Goal: Transaction & Acquisition: Obtain resource

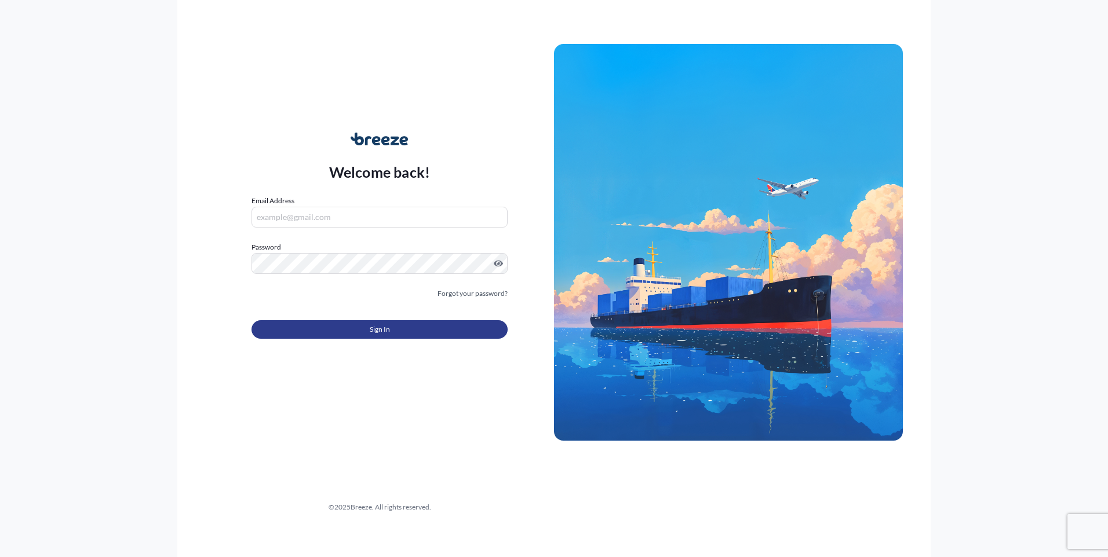
type input "[EMAIL_ADDRESS][DOMAIN_NAME]"
click at [335, 327] on button "Sign In" at bounding box center [379, 329] width 256 height 19
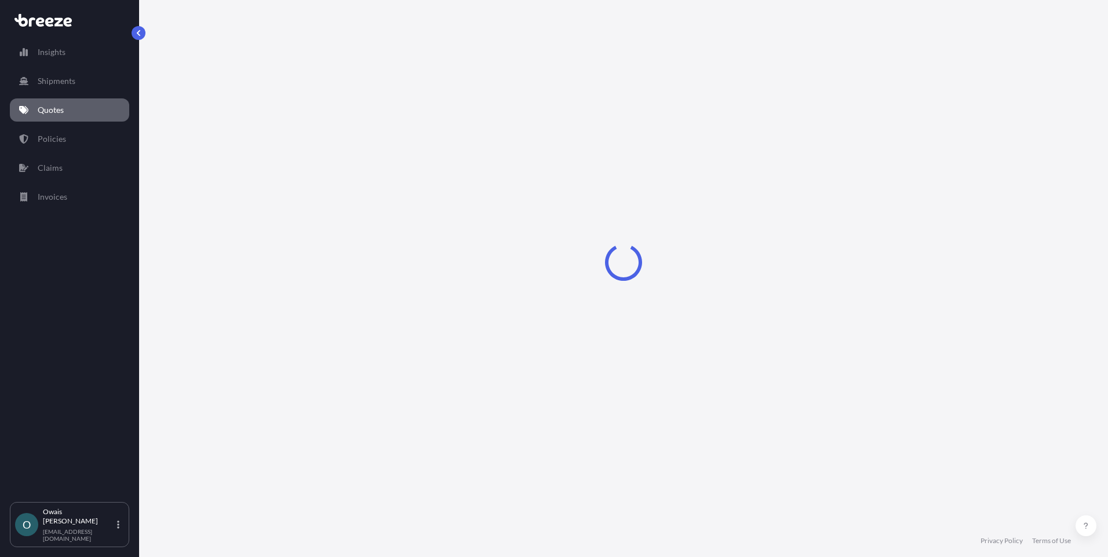
click at [82, 331] on div "Insights Shipments Quotes Policies Claims Invoices" at bounding box center [69, 266] width 119 height 472
select select "Road"
select select "Air"
select select "4"
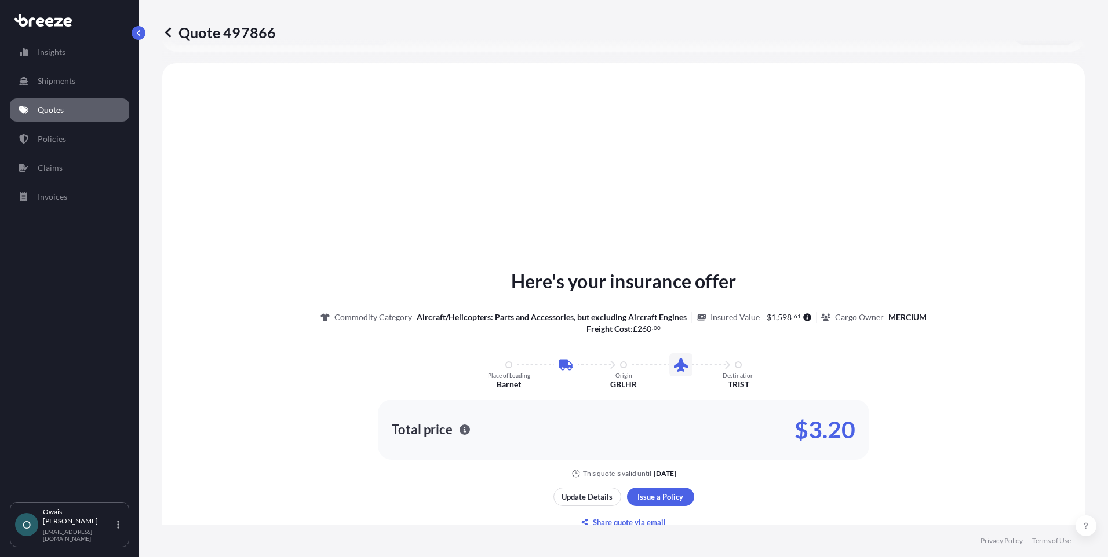
scroll to position [395, 0]
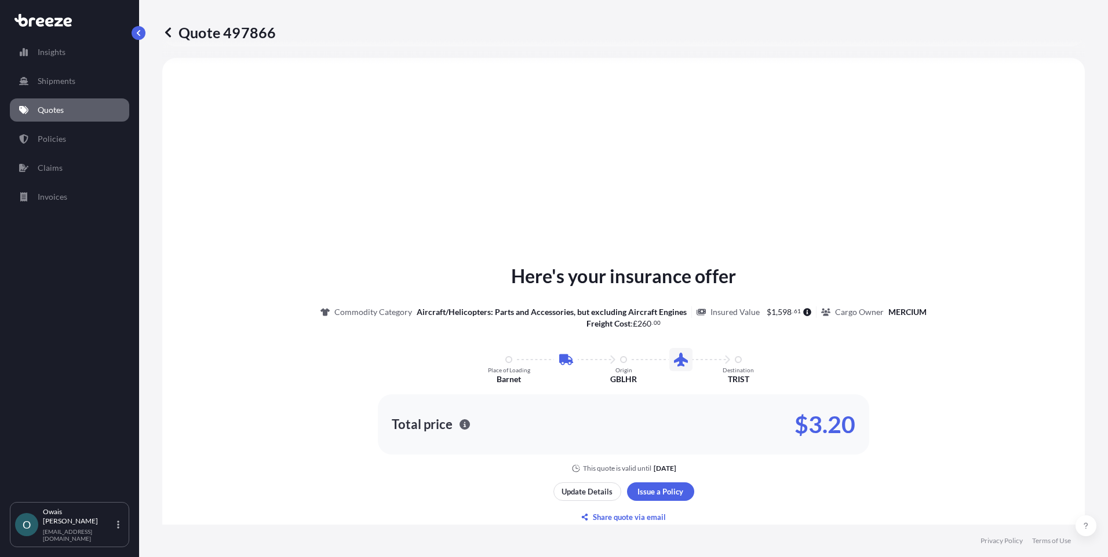
drag, startPoint x: 2, startPoint y: 389, endPoint x: 98, endPoint y: 363, distance: 99.1
click at [2, 389] on div "Insights Shipments Quotes Policies Claims Invoices O [PERSON_NAME] [PERSON_NAME…" at bounding box center [69, 278] width 139 height 557
click at [81, 111] on link "Quotes" at bounding box center [69, 109] width 119 height 23
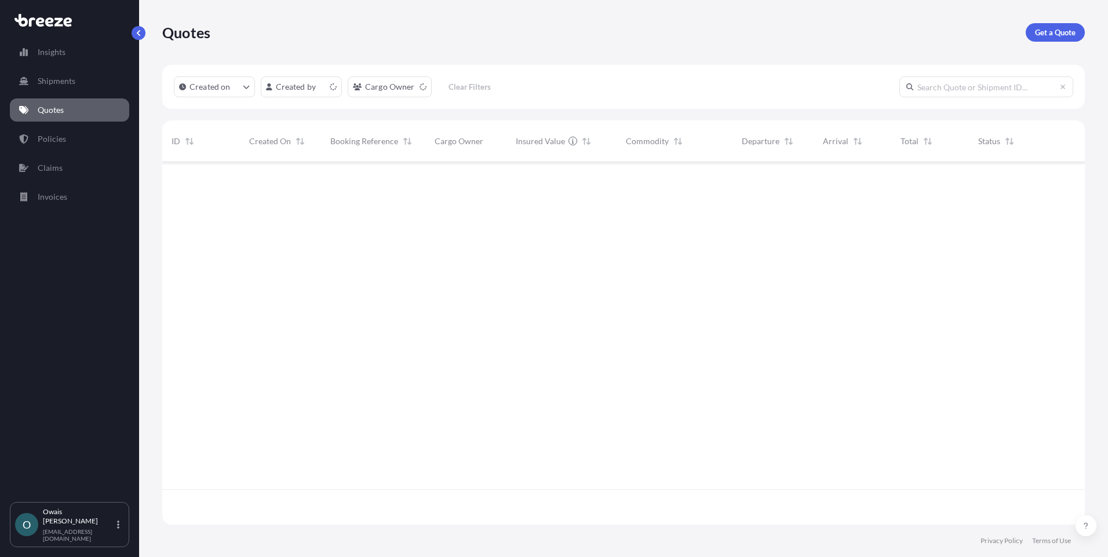
scroll to position [360, 914]
click at [1046, 35] on p "Get a Quote" at bounding box center [1055, 33] width 41 height 12
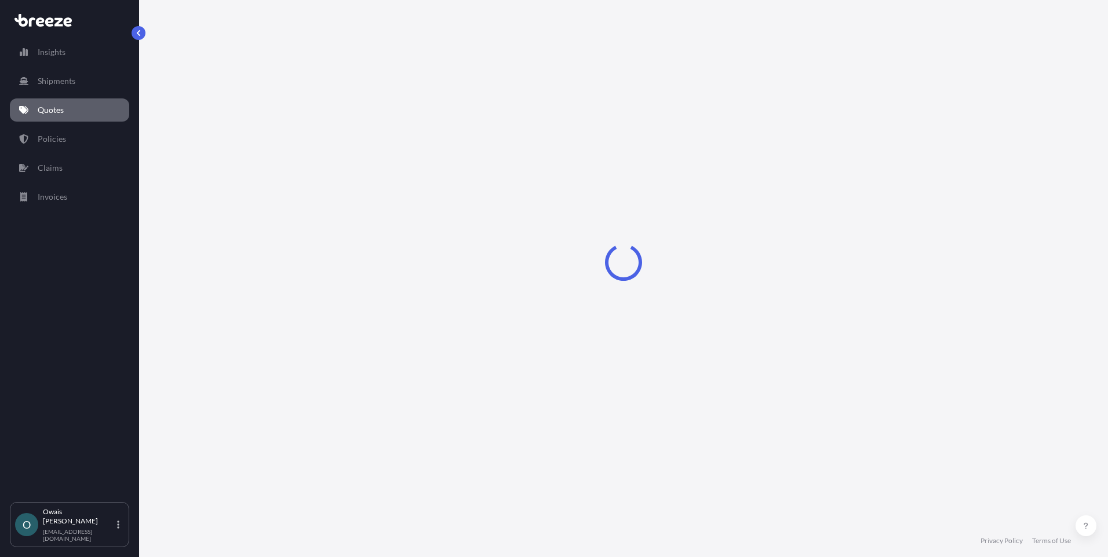
select select "Road"
select select "Air"
select select "1"
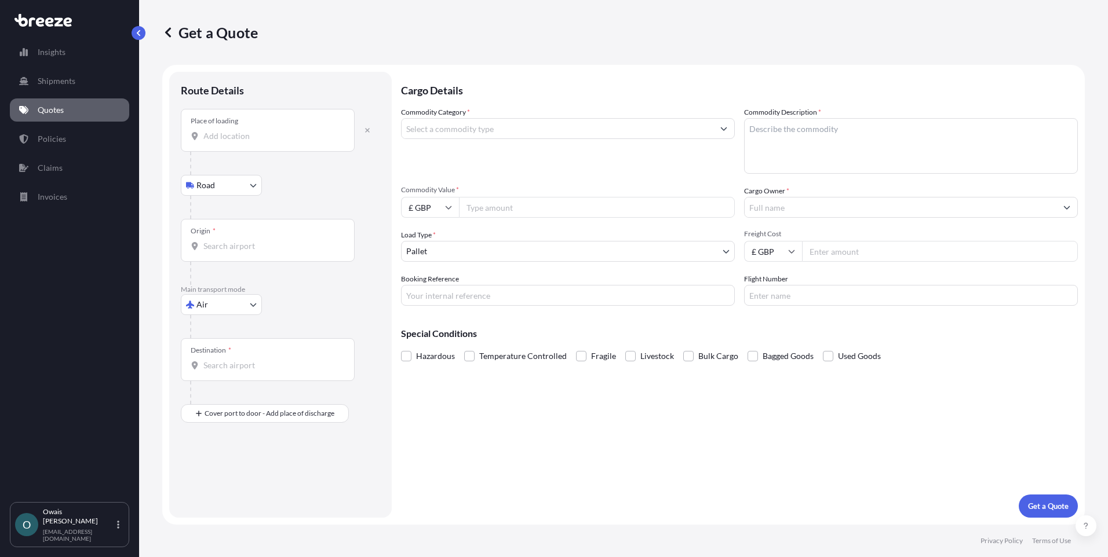
click at [249, 140] on input "Place of loading" at bounding box center [271, 136] width 137 height 12
paste input "Winsford"
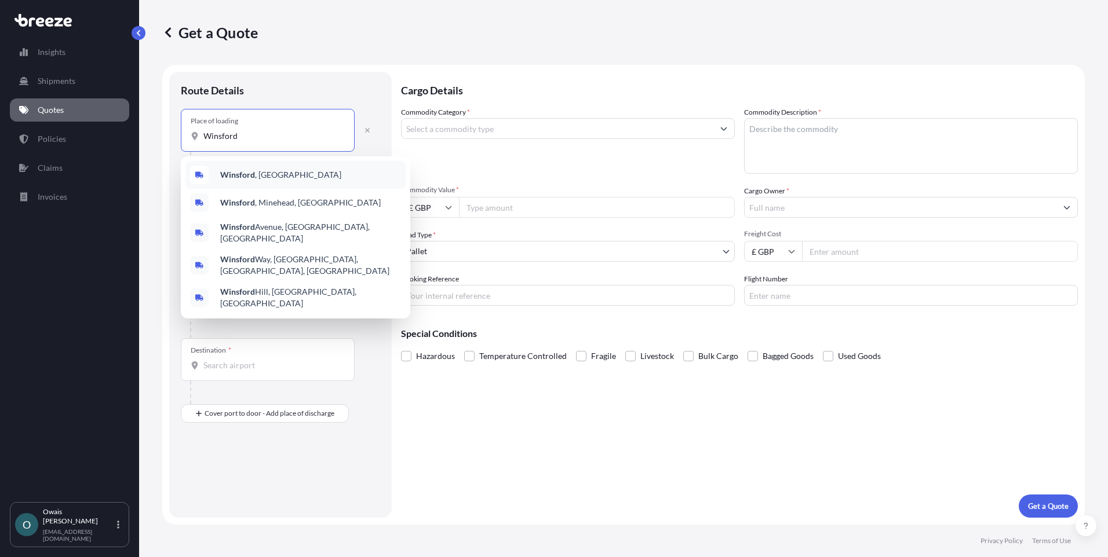
click at [255, 171] on span "[GEOGRAPHIC_DATA] , [GEOGRAPHIC_DATA]" at bounding box center [280, 175] width 121 height 12
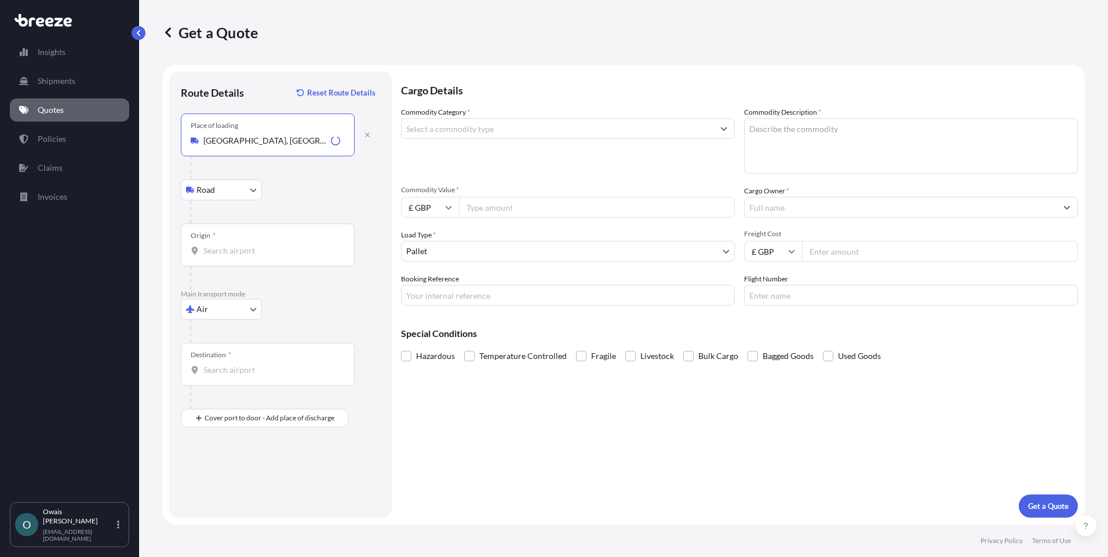
type input "[GEOGRAPHIC_DATA], [GEOGRAPHIC_DATA]"
click at [245, 240] on div "Origin *" at bounding box center [268, 245] width 174 height 43
click at [245, 245] on input "Origin *" at bounding box center [271, 251] width 137 height 12
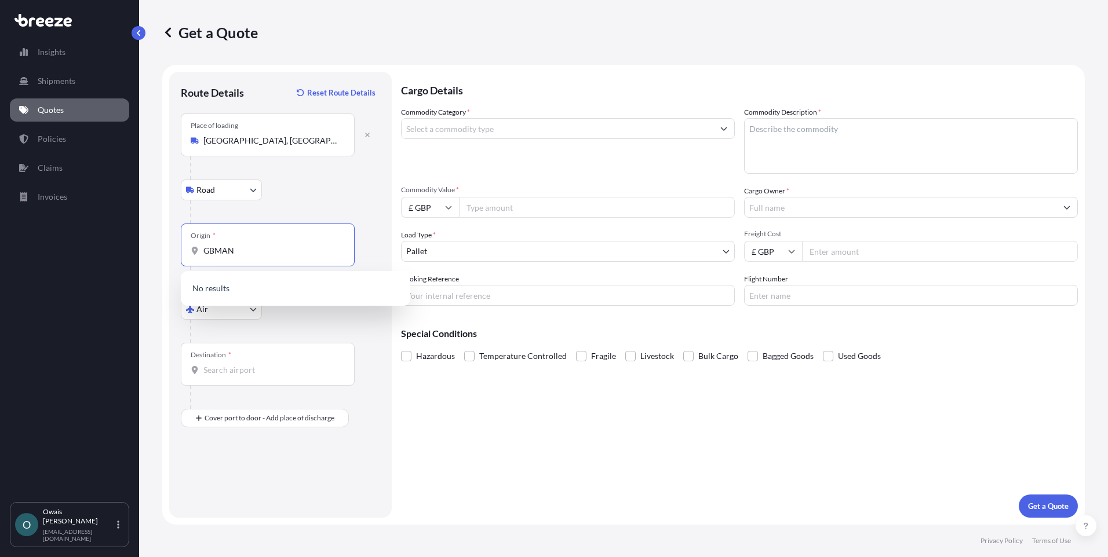
drag, startPoint x: 247, startPoint y: 253, endPoint x: 178, endPoint y: 254, distance: 69.0
click at [178, 254] on div "Route Details Reset Route Details Place of loading [GEOGRAPHIC_DATA], UK Road R…" at bounding box center [280, 295] width 222 height 446
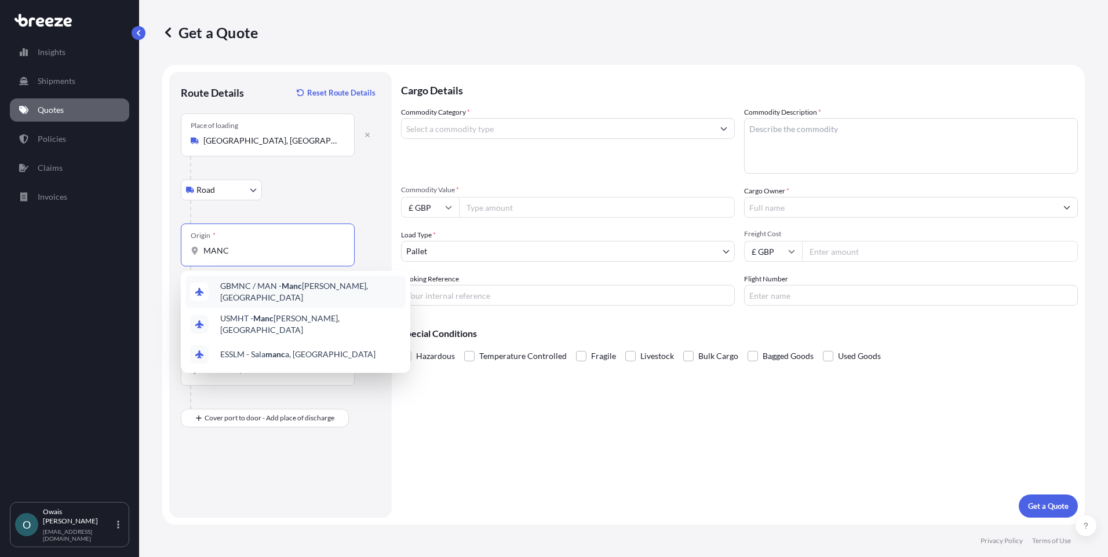
click at [269, 290] on span "GBMNC / MAN - Manc [PERSON_NAME], [GEOGRAPHIC_DATA]" at bounding box center [310, 291] width 181 height 23
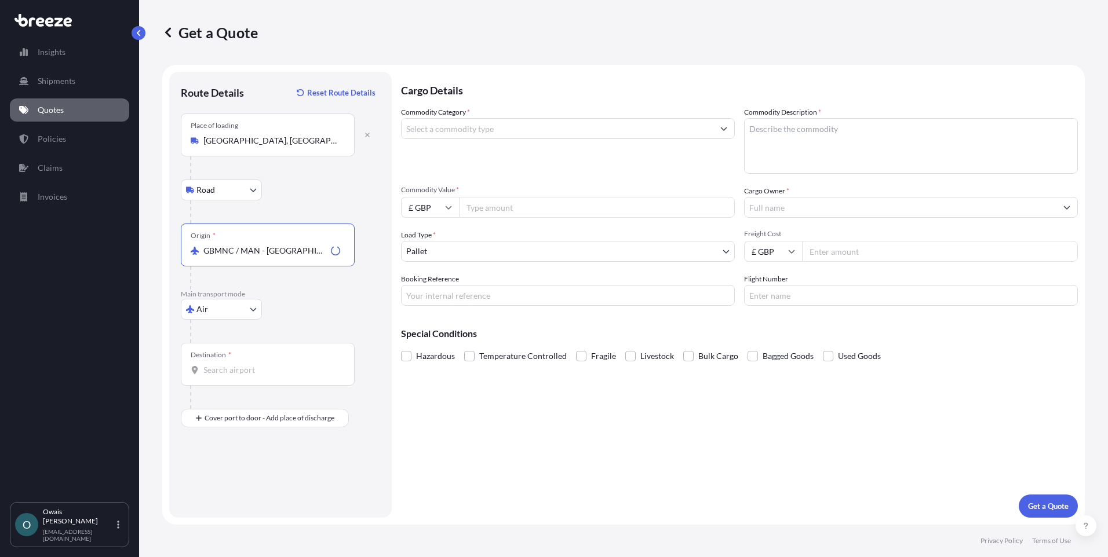
type input "GBMNC / MAN - [GEOGRAPHIC_DATA], [GEOGRAPHIC_DATA]"
click at [249, 365] on input "Destination *" at bounding box center [271, 370] width 137 height 12
type input "AEDWC - [GEOGRAPHIC_DATA] World Central Apt, [GEOGRAPHIC_DATA]"
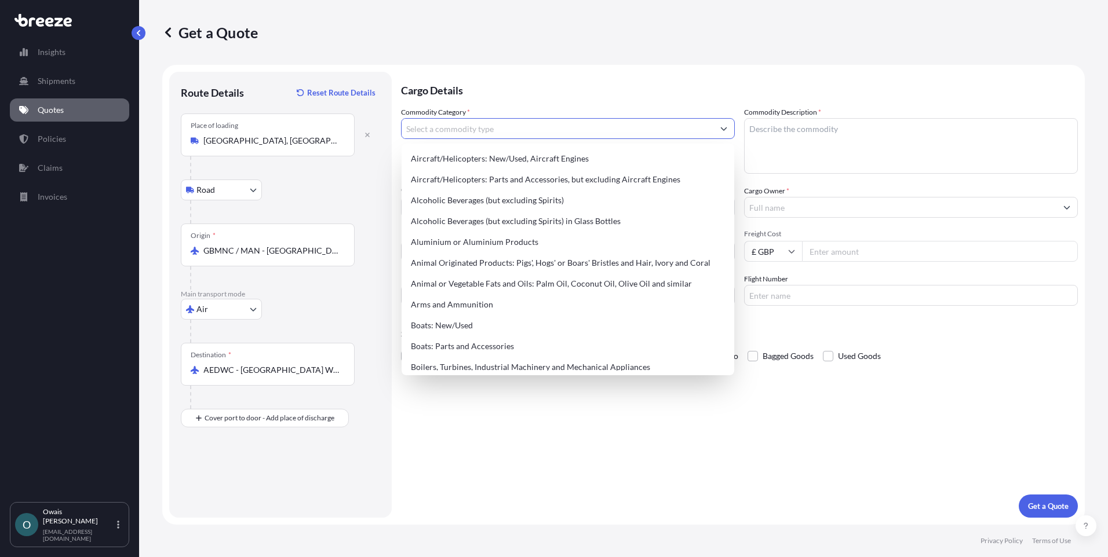
click at [470, 132] on input "Commodity Category *" at bounding box center [557, 128] width 312 height 21
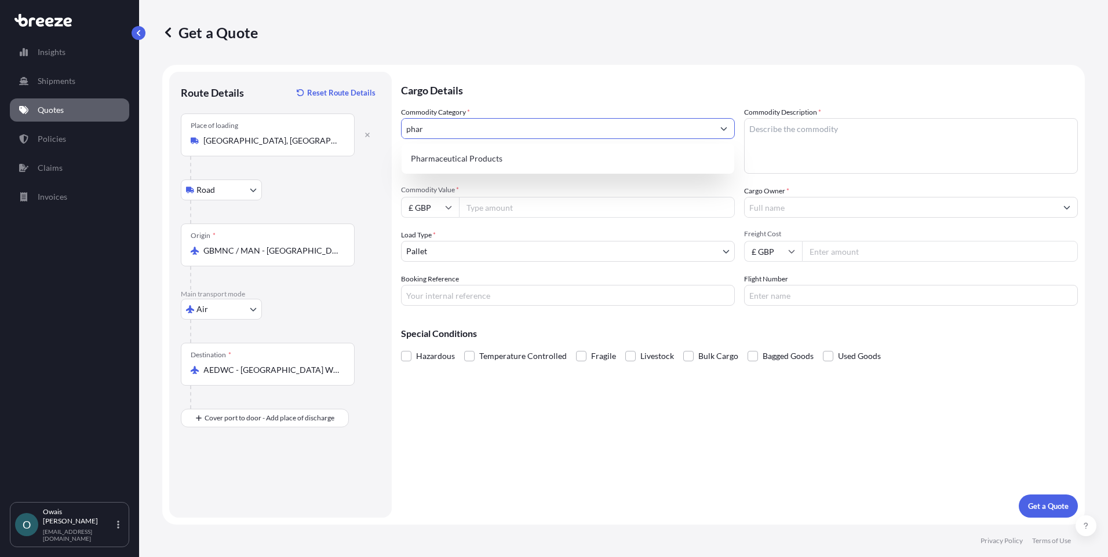
click at [483, 160] on div "Pharmaceutical Products" at bounding box center [567, 158] width 323 height 21
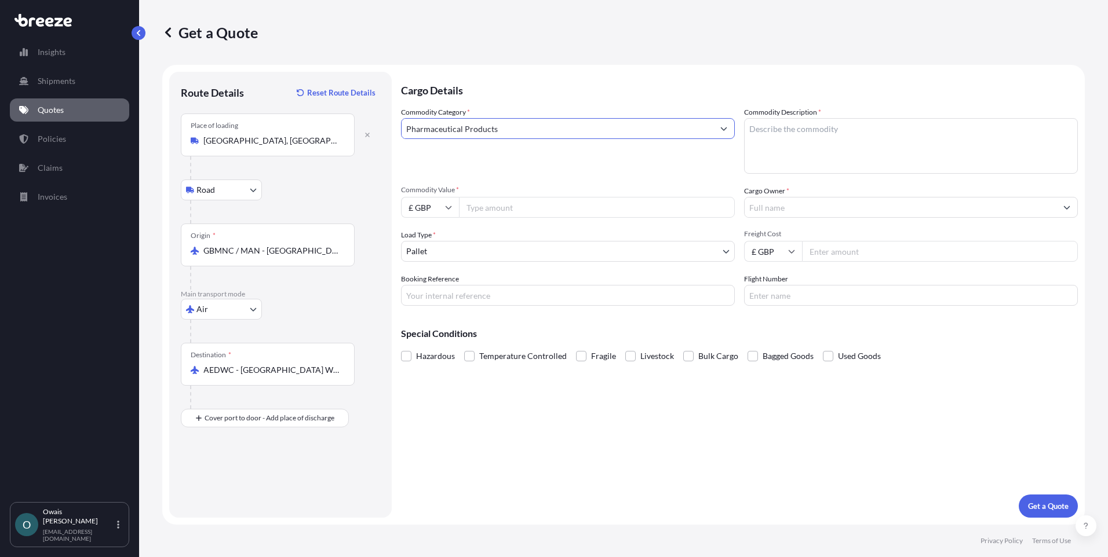
type input "Pharmaceutical Products"
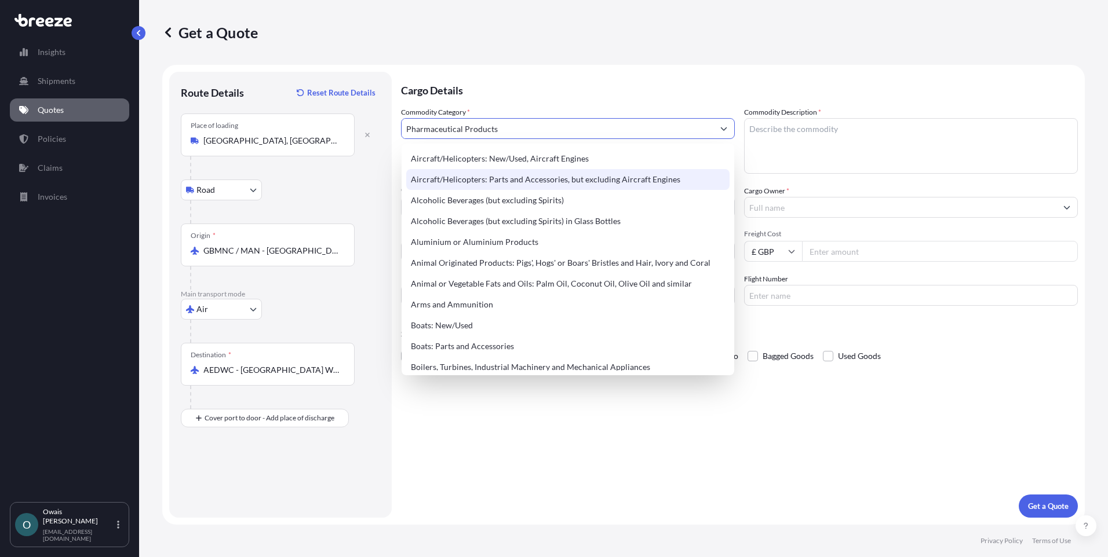
click at [833, 136] on textarea "Commodity Description *" at bounding box center [911, 146] width 334 height 56
paste textarea "HS Code(s)12 Digits: 3005909900"
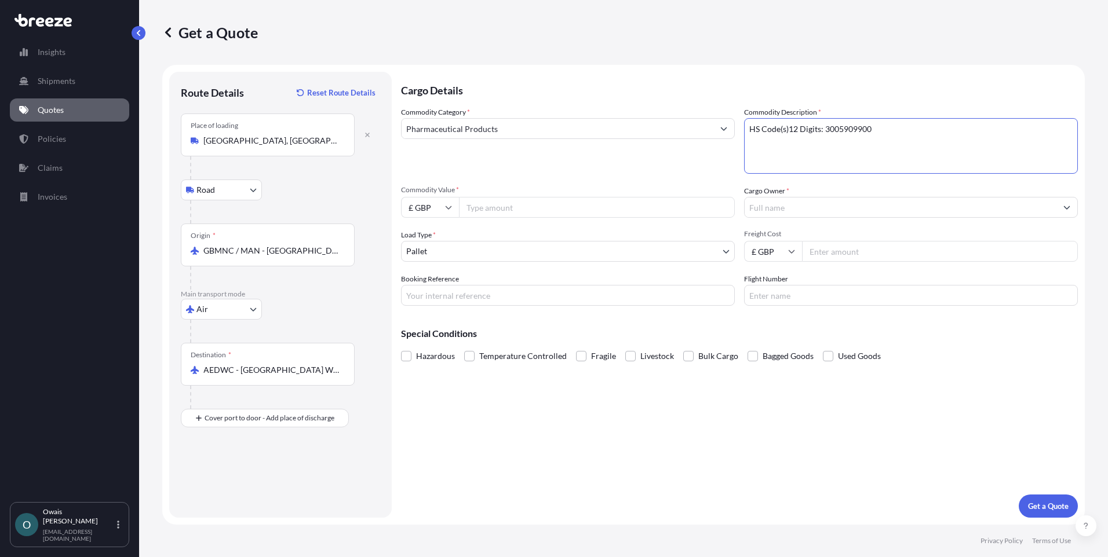
type textarea "HS Code(s)12 Digits: 3005909900"
click at [494, 189] on span "Commodity Value *" at bounding box center [568, 189] width 334 height 9
click at [494, 197] on input "Commodity Value *" at bounding box center [597, 207] width 276 height 21
click at [493, 208] on input "Commodity Value *" at bounding box center [597, 207] width 276 height 21
type input "69142"
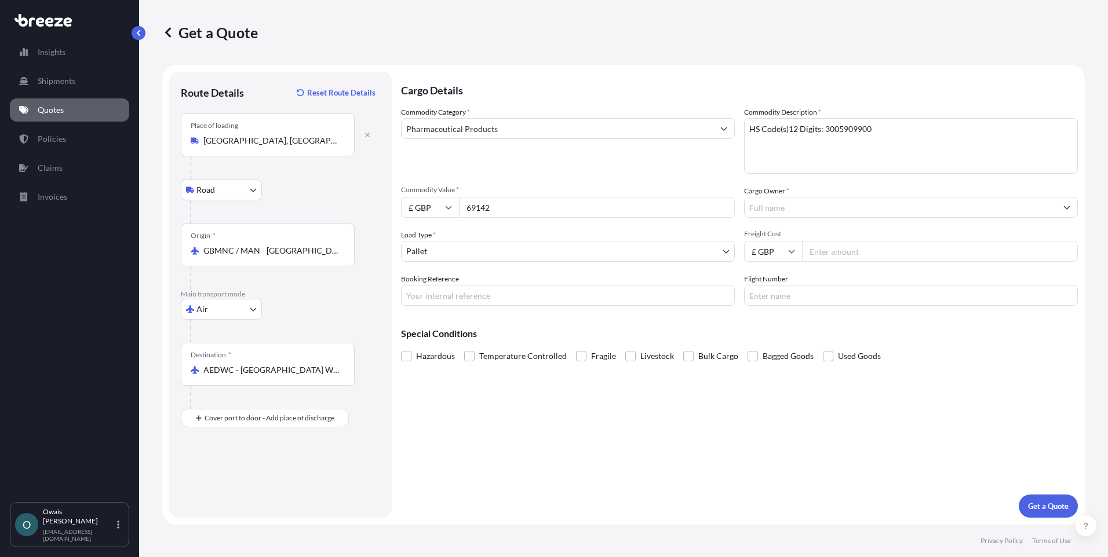
click at [780, 207] on input "Cargo Owner *" at bounding box center [900, 207] width 312 height 21
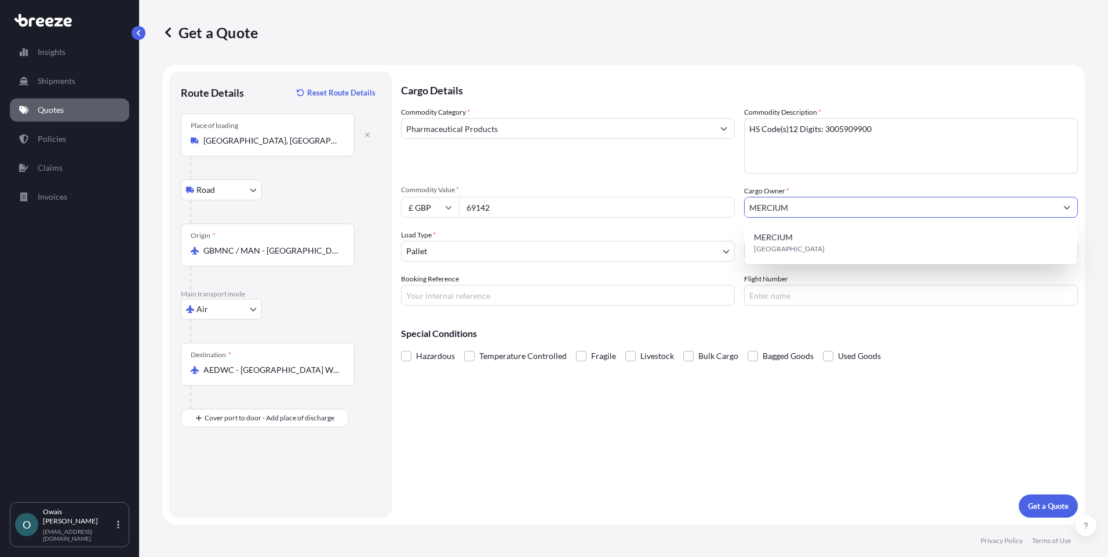
type input "MERCIUM"
click at [512, 269] on div "Commodity Category * Pharmaceutical Products Commodity Description * HS Code(s)…" at bounding box center [739, 206] width 677 height 199
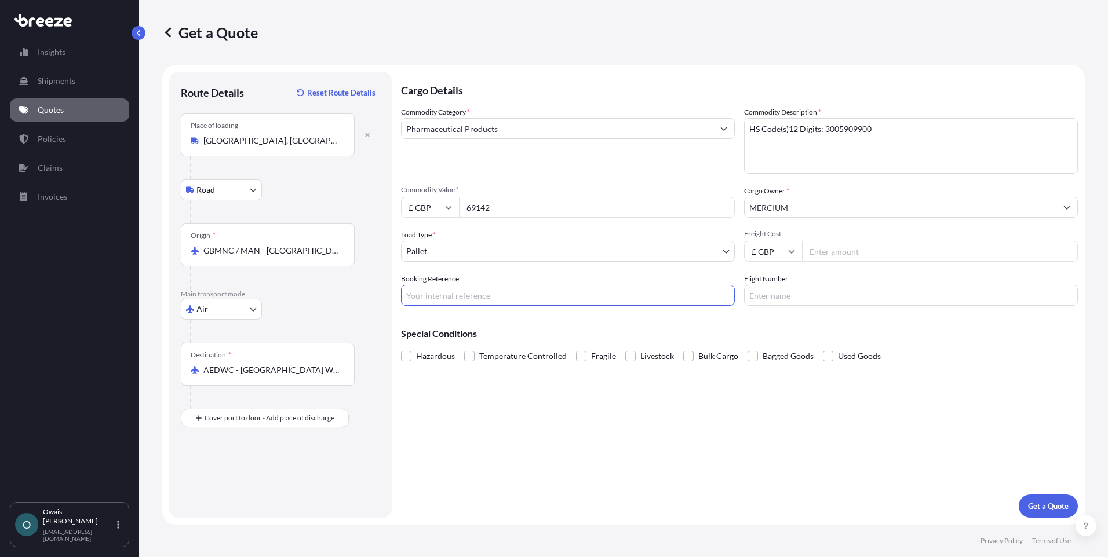
click at [557, 294] on input "Booking Reference" at bounding box center [568, 295] width 334 height 21
type input "QMIK00095222"
click at [516, 399] on div "Cargo Details Commodity Category * Pharmaceutical Products Commodity Descriptio…" at bounding box center [739, 295] width 677 height 446
click at [469, 358] on span at bounding box center [469, 356] width 10 height 10
click at [464, 348] on input "Temperature Controlled" at bounding box center [464, 348] width 0 height 0
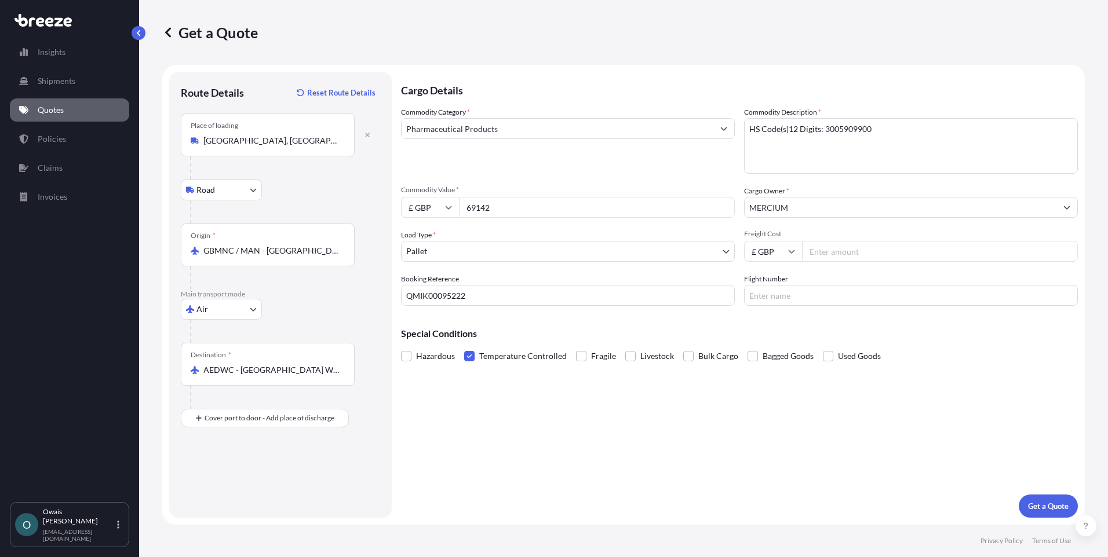
click at [783, 298] on input "Flight Number" at bounding box center [911, 295] width 334 height 21
click at [829, 257] on input "Freight Cost" at bounding box center [940, 251] width 276 height 21
click at [854, 251] on input "Freight Cost" at bounding box center [940, 251] width 276 height 21
type input "3880"
click at [805, 451] on div "Cargo Details Commodity Category * Pharmaceutical Products Commodity Descriptio…" at bounding box center [739, 295] width 677 height 446
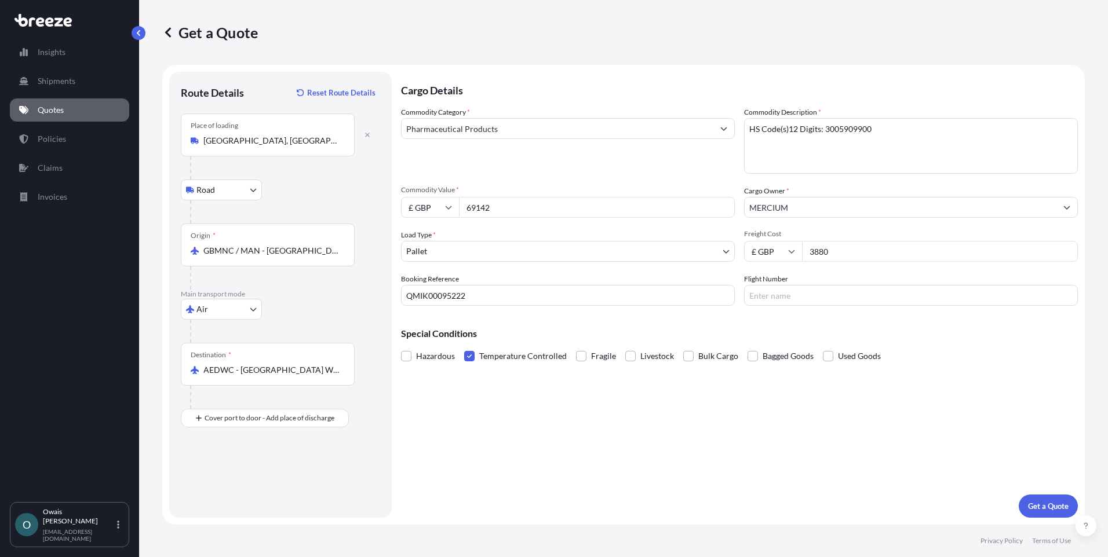
click at [1036, 497] on button "Get a Quote" at bounding box center [1047, 506] width 59 height 23
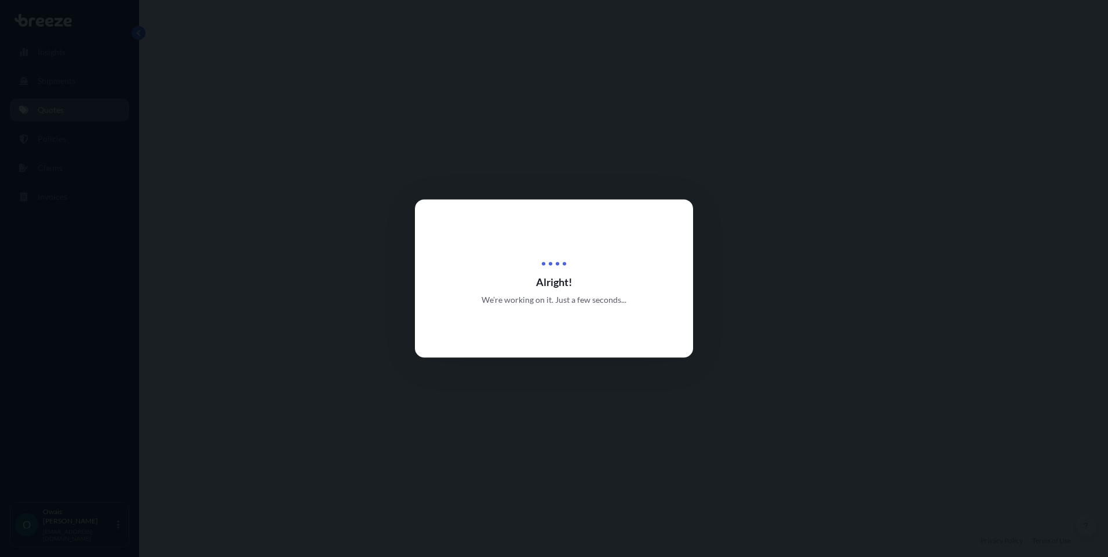
select select "Road"
select select "Air"
select select "1"
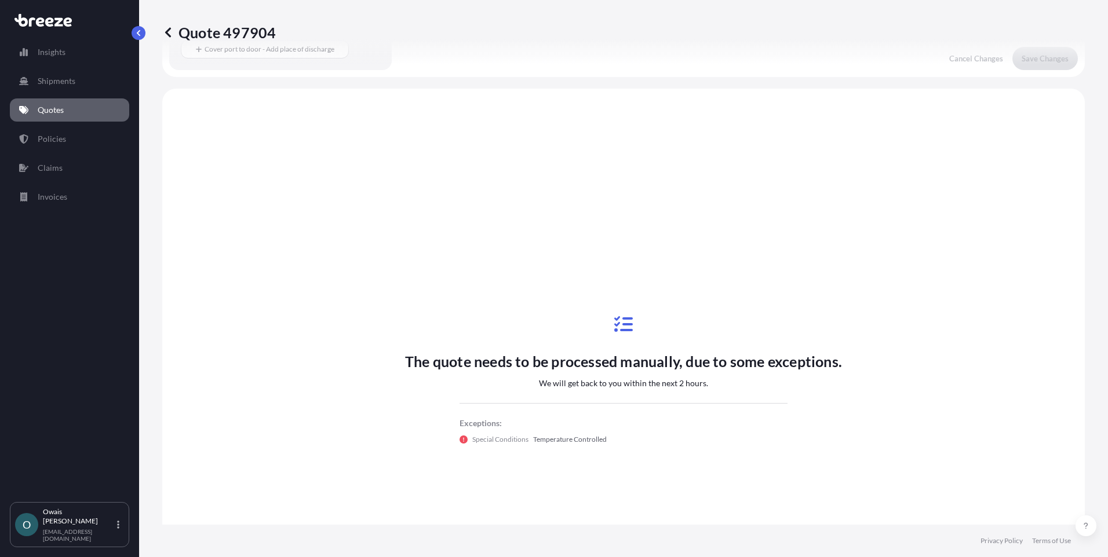
scroll to position [395, 0]
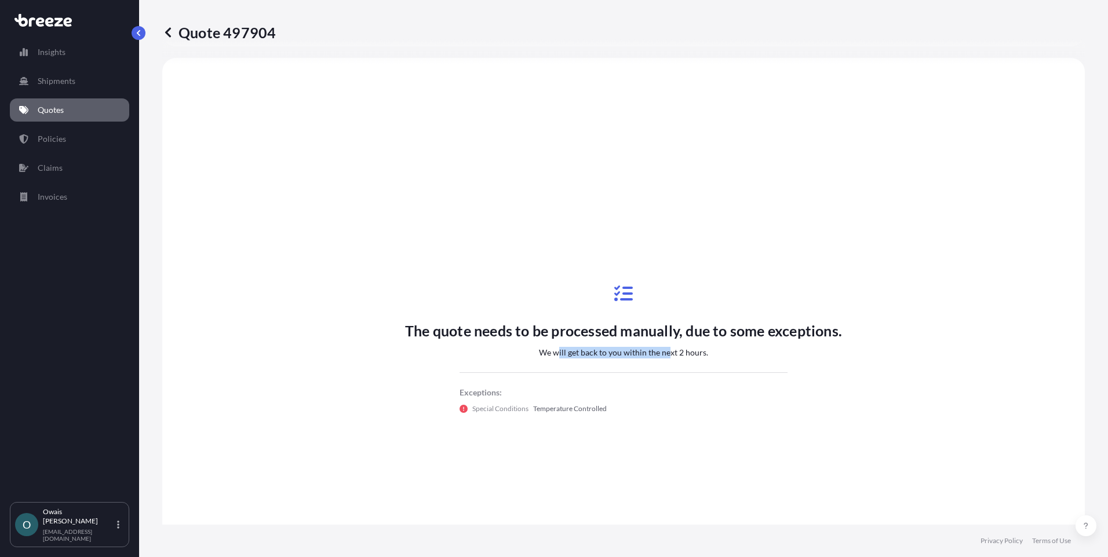
drag, startPoint x: 555, startPoint y: 352, endPoint x: 666, endPoint y: 352, distance: 111.2
click at [666, 352] on p "We will get back to you within the next 2 hours." at bounding box center [623, 353] width 169 height 12
drag, startPoint x: 666, startPoint y: 352, endPoint x: 622, endPoint y: 354, distance: 44.1
click at [622, 354] on p "We will get back to you within the next 2 hours." at bounding box center [623, 353] width 169 height 12
click at [0, 428] on html "Insights Shipments Quotes Policies Claims Invoices O [PERSON_NAME] [EMAIL_ADDRE…" at bounding box center [554, 278] width 1108 height 557
